Goal: Find specific page/section: Find specific page/section

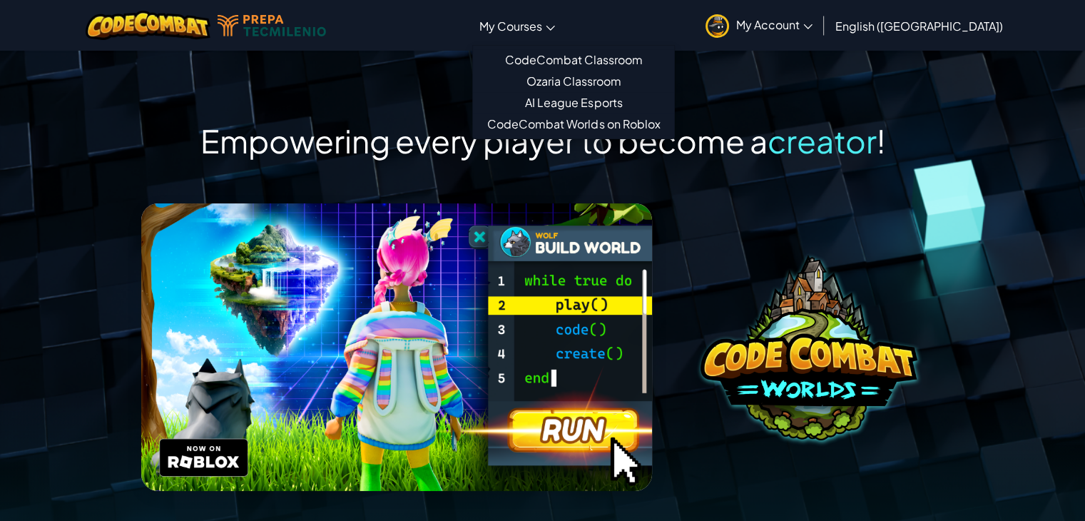
click at [556, 34] on link "My Courses" at bounding box center [517, 25] width 90 height 39
click at [585, 59] on link "CodeCombat Classroom" at bounding box center [573, 59] width 201 height 21
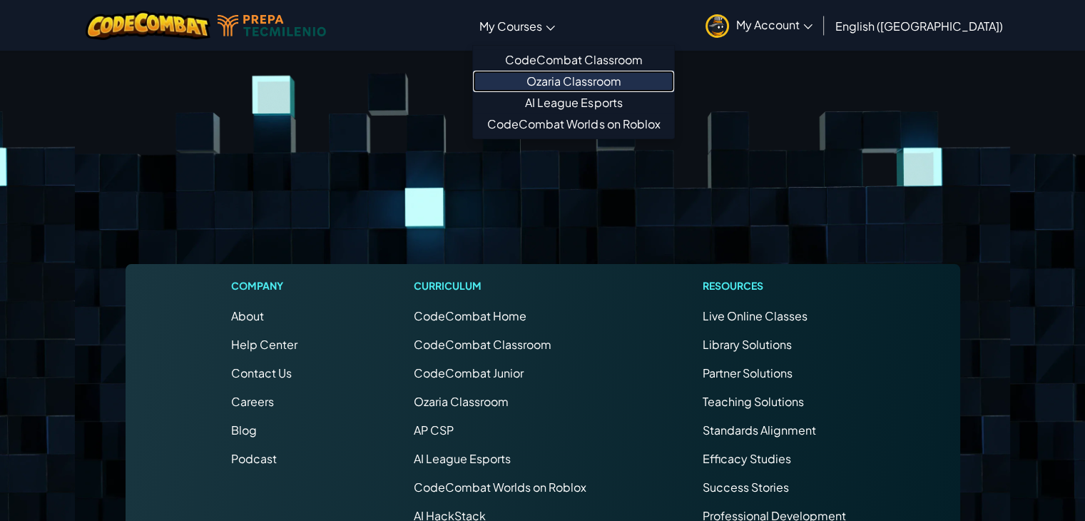
click at [584, 83] on link "Ozaria Classroom" at bounding box center [573, 81] width 201 height 21
click at [584, 88] on link "Ozaria Classroom" at bounding box center [573, 81] width 201 height 21
